Goal: Task Accomplishment & Management: Use online tool/utility

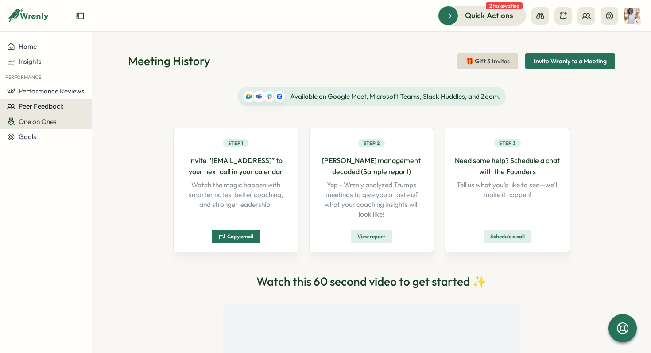
click at [50, 105] on span "Peer Feedback" at bounding box center [41, 106] width 45 height 8
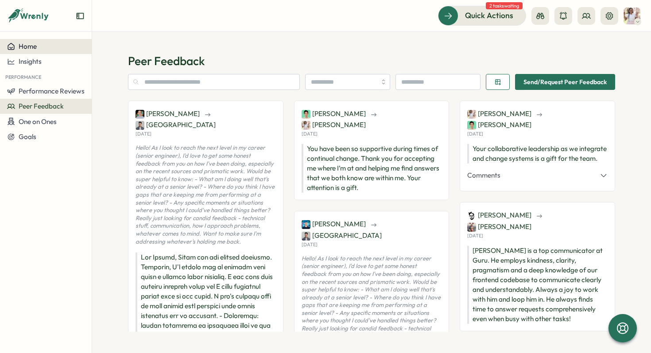
click at [34, 52] on button "Home" at bounding box center [46, 46] width 92 height 15
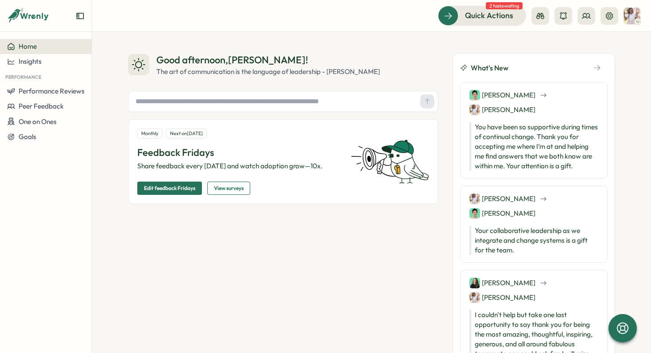
click at [632, 14] on img at bounding box center [632, 16] width 17 height 17
click at [540, 14] on icon at bounding box center [540, 16] width 8 height 6
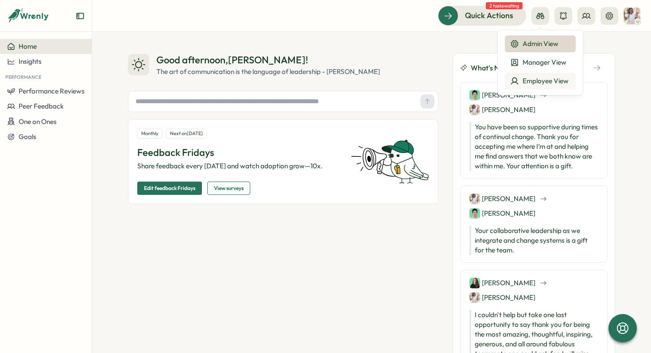
click at [540, 78] on div "Employee View" at bounding box center [540, 81] width 60 height 10
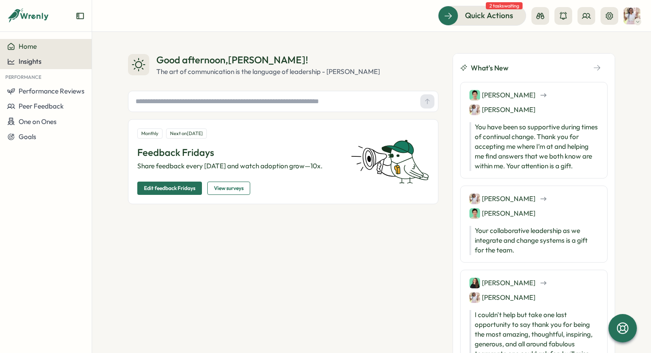
click at [33, 62] on span "Insights" at bounding box center [30, 61] width 23 height 8
click at [64, 111] on button "Peer Feedback" at bounding box center [46, 106] width 92 height 15
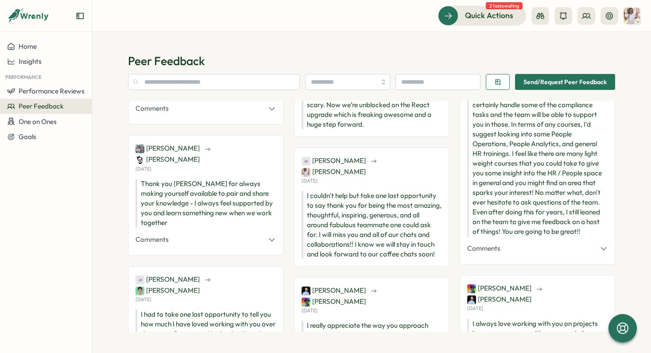
scroll to position [722, 0]
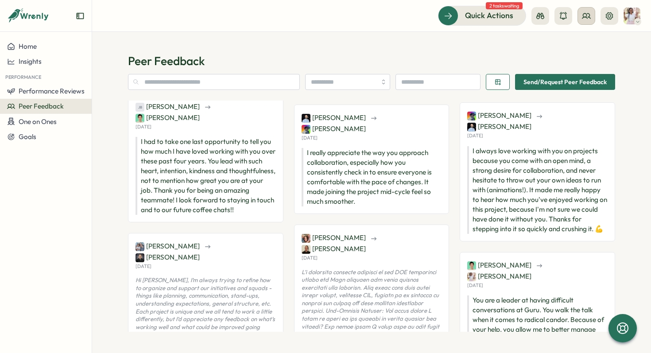
click at [586, 16] on circle at bounding box center [585, 15] width 4 height 4
click at [618, 16] on div "Quick Actions 2 tasks waiting" at bounding box center [539, 15] width 202 height 19
click at [629, 16] on img at bounding box center [632, 16] width 17 height 17
click at [623, 59] on div "My Activity" at bounding box center [617, 60] width 44 height 10
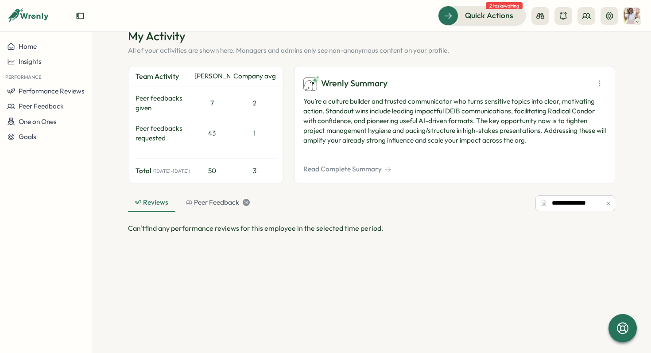
scroll to position [28, 0]
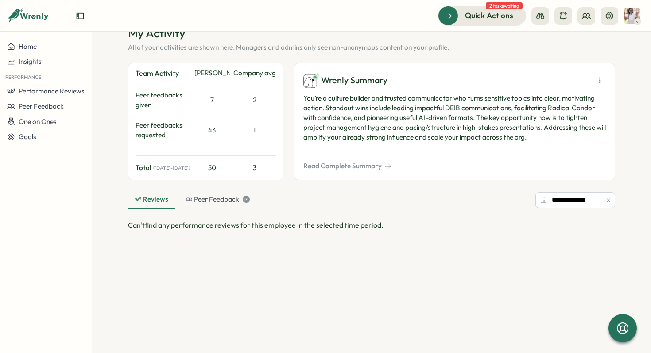
click at [443, 129] on p "You’re a culture builder and trusted communicator who turns sensitive topics in…" at bounding box center [454, 117] width 303 height 49
click at [349, 170] on button "Read Complete Summary" at bounding box center [347, 166] width 88 height 10
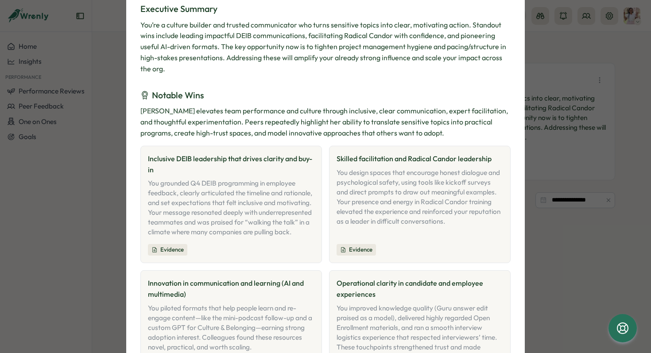
scroll to position [0, 0]
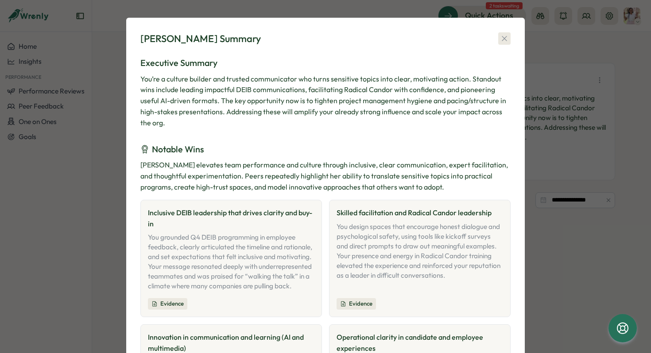
click at [505, 39] on icon "button" at bounding box center [504, 38] width 9 height 9
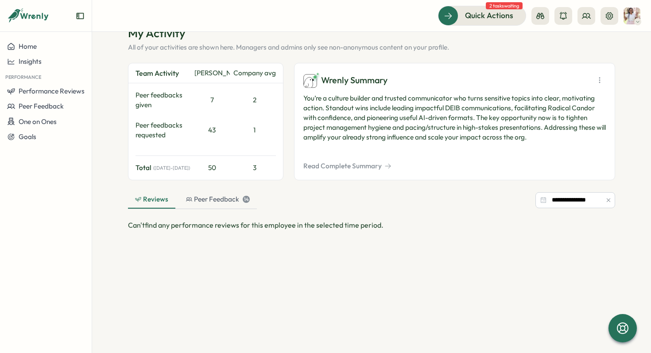
click at [383, 203] on div "**********" at bounding box center [371, 200] width 487 height 18
click at [240, 203] on div "Peer Feedback 14" at bounding box center [218, 199] width 64 height 10
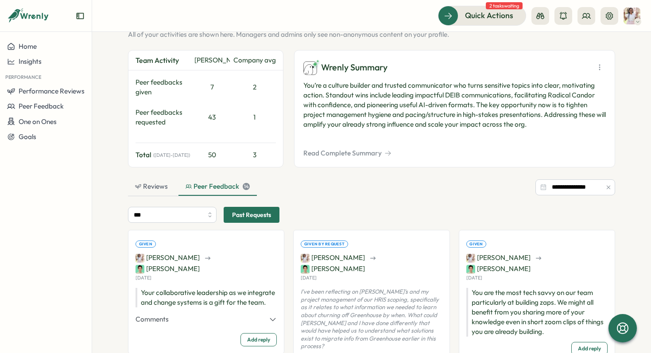
scroll to position [23, 0]
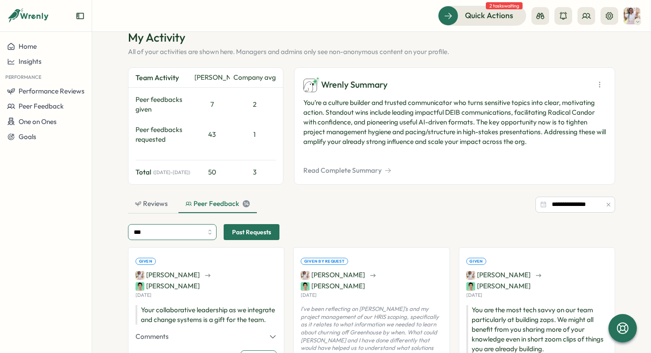
click at [196, 226] on input "***" at bounding box center [172, 232] width 89 height 16
click at [29, 119] on span "One on Ones" at bounding box center [38, 121] width 38 height 8
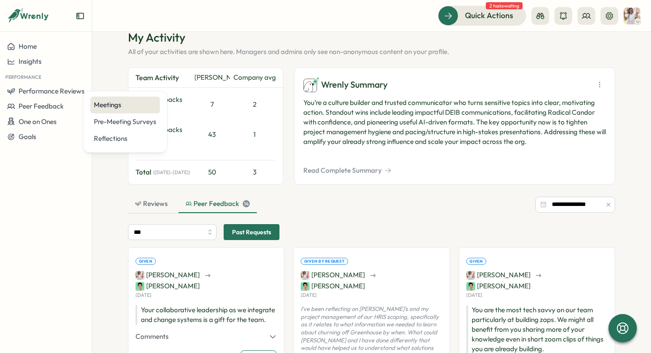
click at [129, 108] on div "Meetings" at bounding box center [125, 105] width 62 height 10
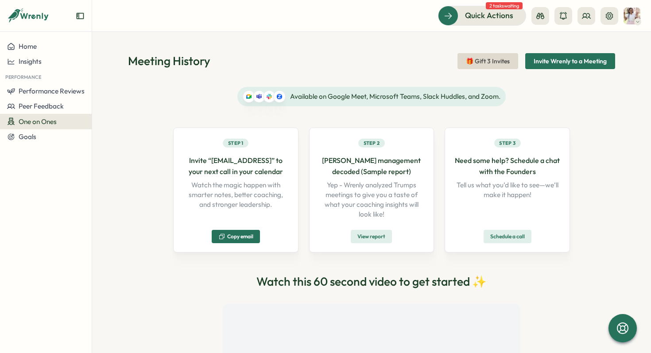
click at [52, 121] on span "One on Ones" at bounding box center [38, 121] width 38 height 8
click at [100, 122] on div "Pre-Meeting Surveys" at bounding box center [125, 122] width 62 height 10
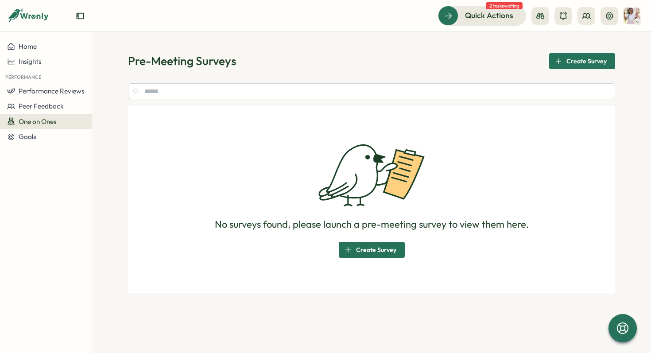
click at [571, 64] on span "Create Survey" at bounding box center [587, 61] width 40 height 15
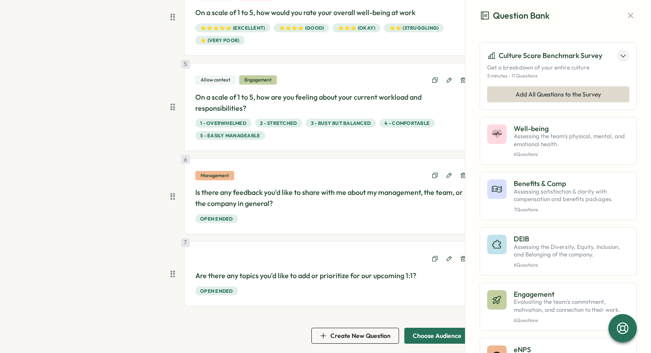
scroll to position [356, 0]
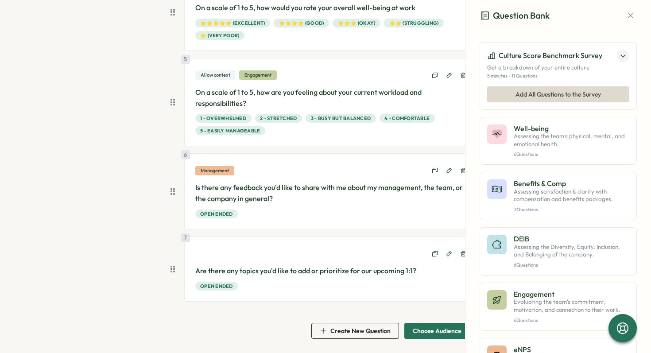
click at [621, 55] on icon at bounding box center [623, 56] width 4 height 2
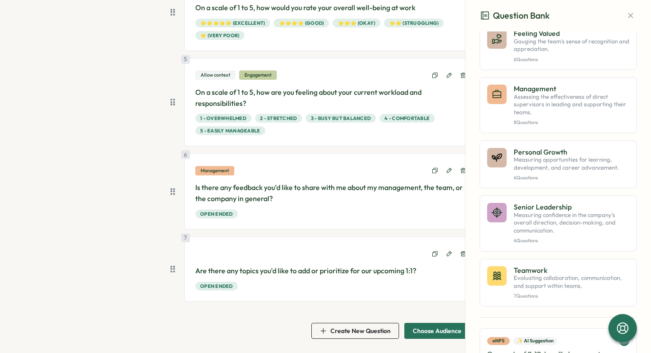
scroll to position [471, 0]
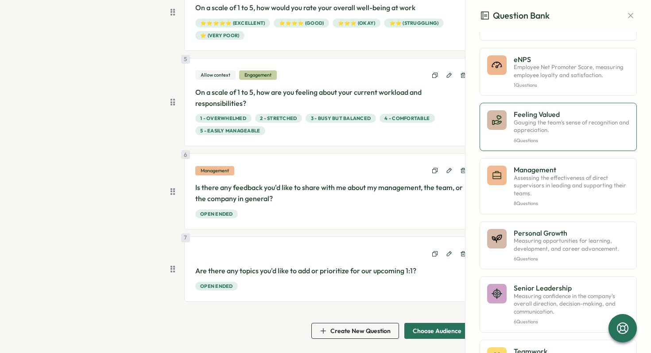
click at [568, 118] on p "Feeling Valued" at bounding box center [572, 114] width 116 height 8
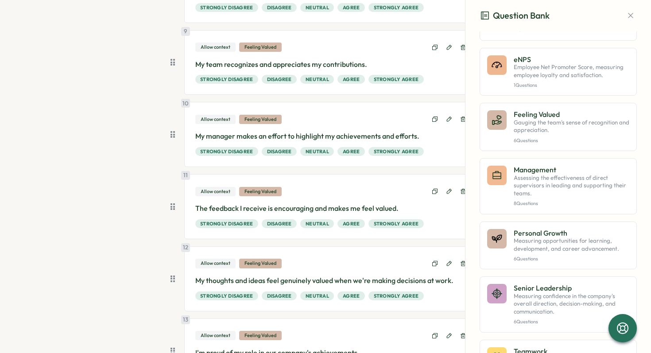
scroll to position [619, 0]
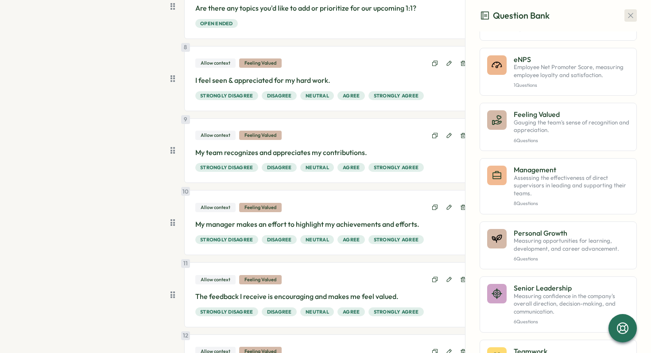
click at [626, 19] on icon "button" at bounding box center [630, 15] width 9 height 9
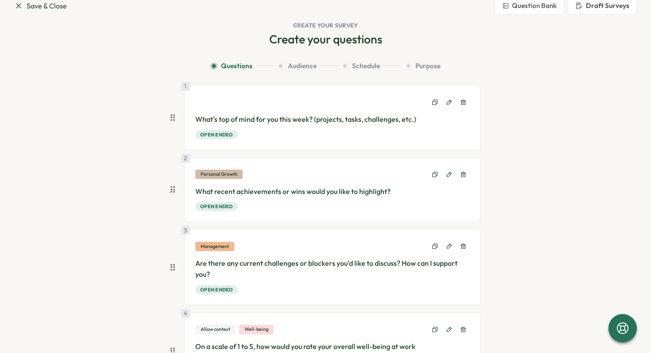
scroll to position [0, 0]
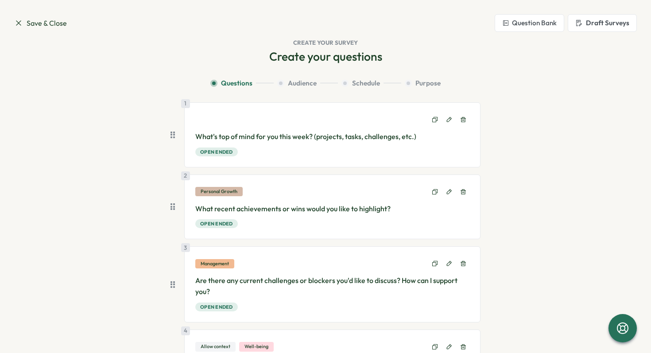
click at [17, 23] on icon at bounding box center [18, 23] width 9 height 9
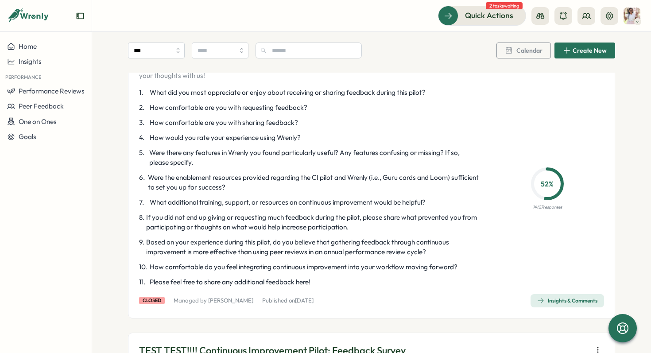
scroll to position [655, 0]
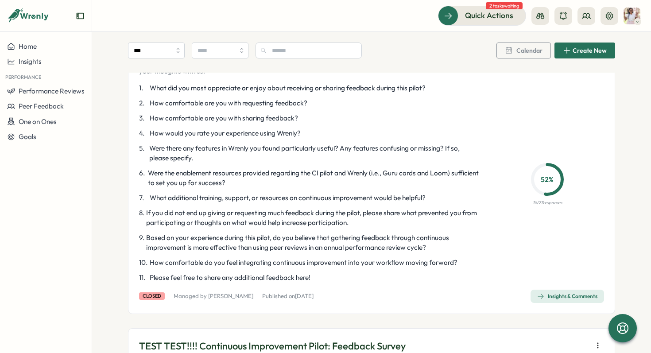
click at [563, 302] on button "Insights & Comments" at bounding box center [568, 296] width 74 height 13
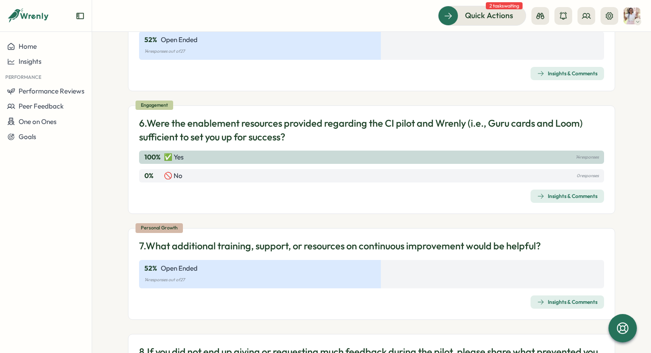
scroll to position [783, 0]
